Goal: Navigation & Orientation: Find specific page/section

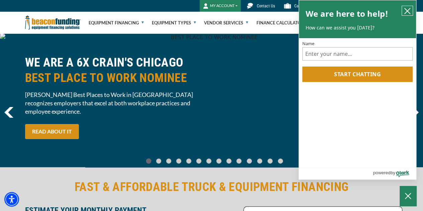
click at [408, 11] on icon "close chatbox" at bounding box center [407, 10] width 5 height 5
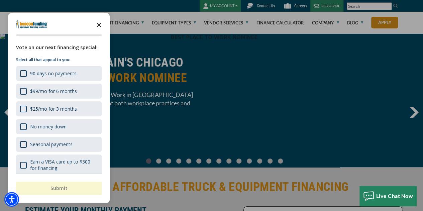
click at [97, 25] on icon "Close the survey" at bounding box center [98, 24] width 13 height 13
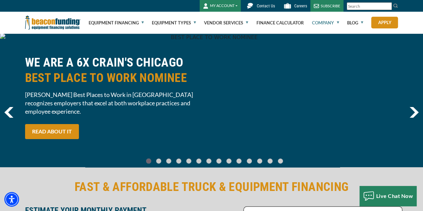
click at [338, 22] on link "Company" at bounding box center [325, 22] width 27 height 21
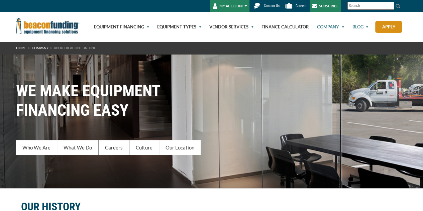
click at [345, 26] on link "Blog" at bounding box center [357, 27] width 24 height 30
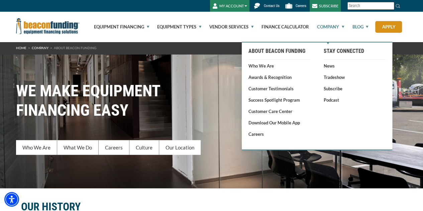
click at [345, 26] on ul "Equipment Financing Financing Programs Flexible Financing Lease-To-Own Pre-appr…" at bounding box center [244, 27] width 316 height 30
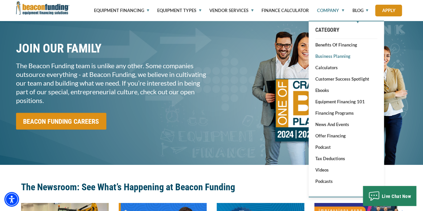
scroll to position [535, 0]
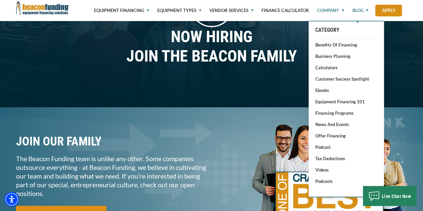
click at [361, 8] on link "Blog" at bounding box center [357, 10] width 24 height 21
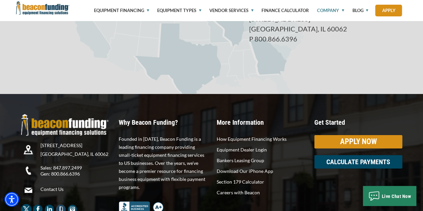
scroll to position [1277, 0]
